Goal: Task Accomplishment & Management: Manage account settings

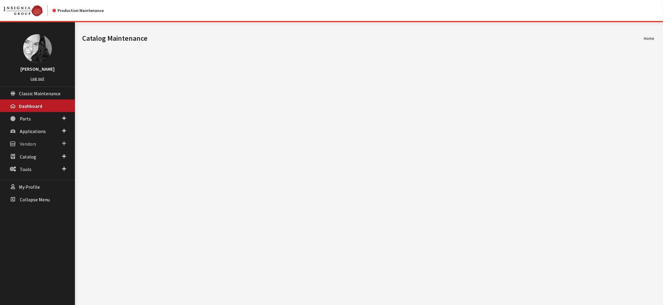
click at [36, 147] on span "Vendors" at bounding box center [28, 144] width 16 height 6
click at [38, 161] on link "Dealer Search" at bounding box center [37, 155] width 75 height 11
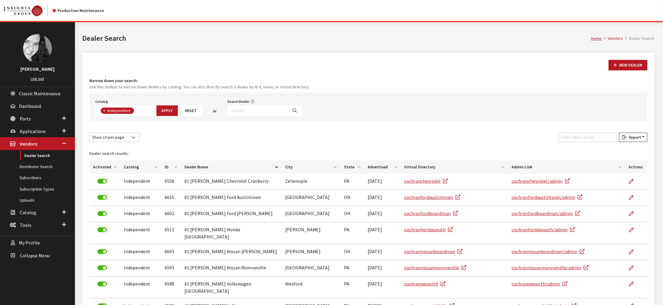
scroll to position [52, 0]
click at [281, 116] on input "Search Dealer" at bounding box center [258, 111] width 61 height 10
type input "4287"
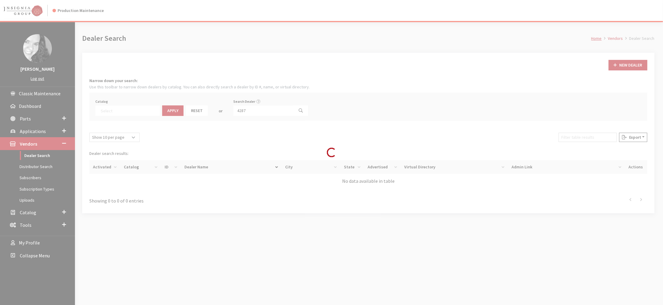
select select
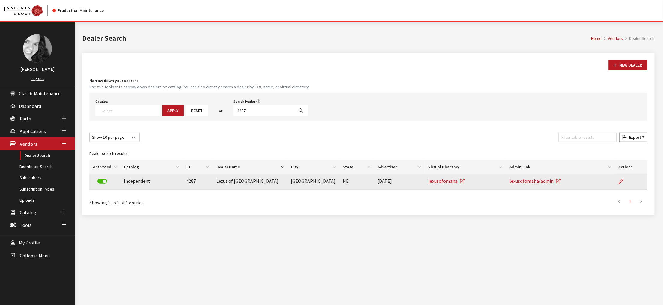
click at [106, 184] on label at bounding box center [102, 181] width 10 height 5
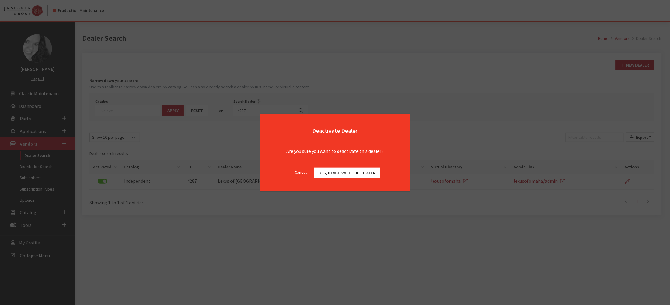
click at [365, 178] on button "Yes, deactivate this dealer" at bounding box center [347, 173] width 66 height 10
